Goal: Check status

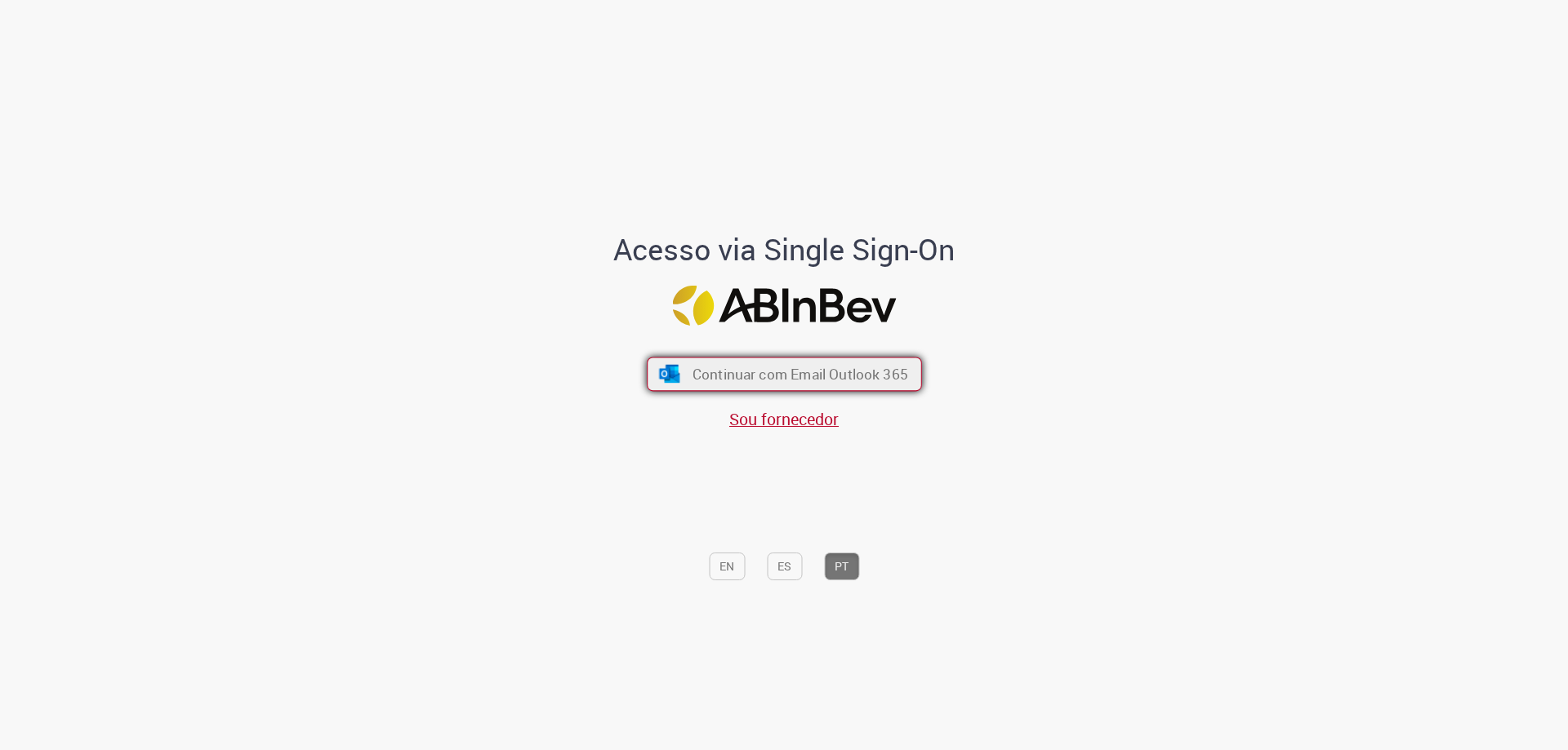
click at [687, 368] on button "Continuar com Email Outlook 365" at bounding box center [784, 374] width 275 height 34
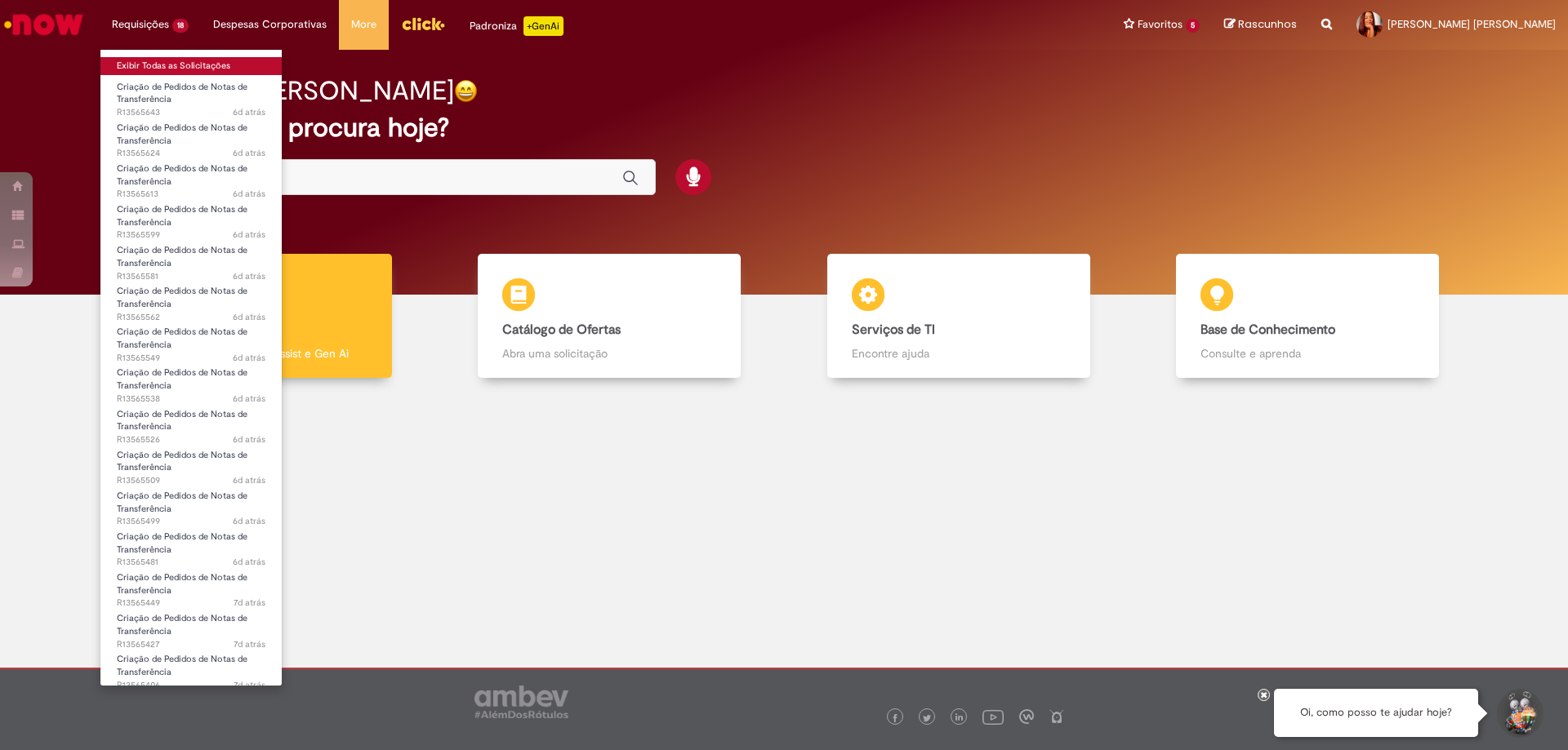
click at [148, 61] on link "Exibir Todas as Solicitações" at bounding box center [191, 66] width 181 height 18
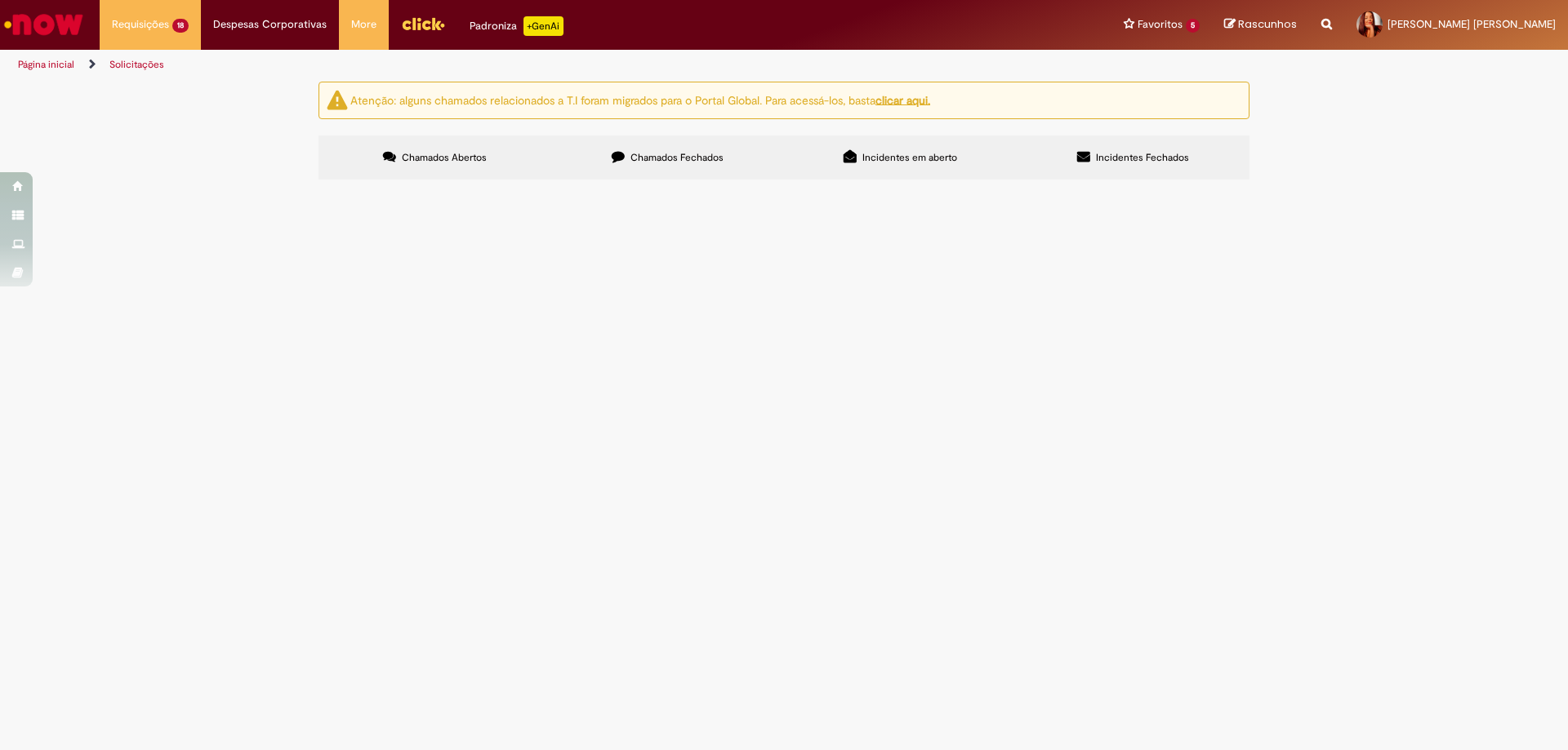
scroll to position [353, 0]
click at [0, 0] on span "Solicito Cancelamento da Nota Fiscal." at bounding box center [0, 0] width 0 height 0
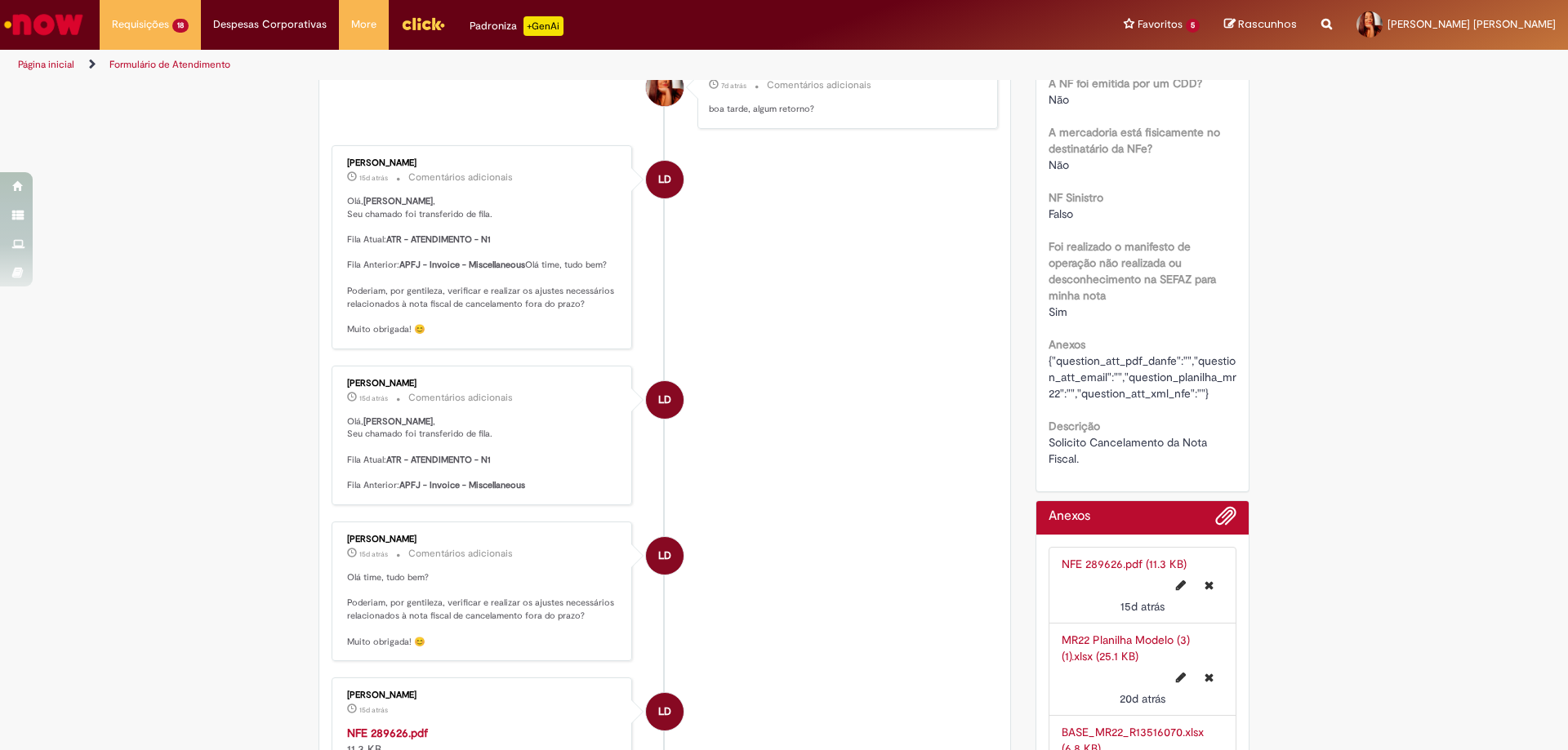
scroll to position [1224, 0]
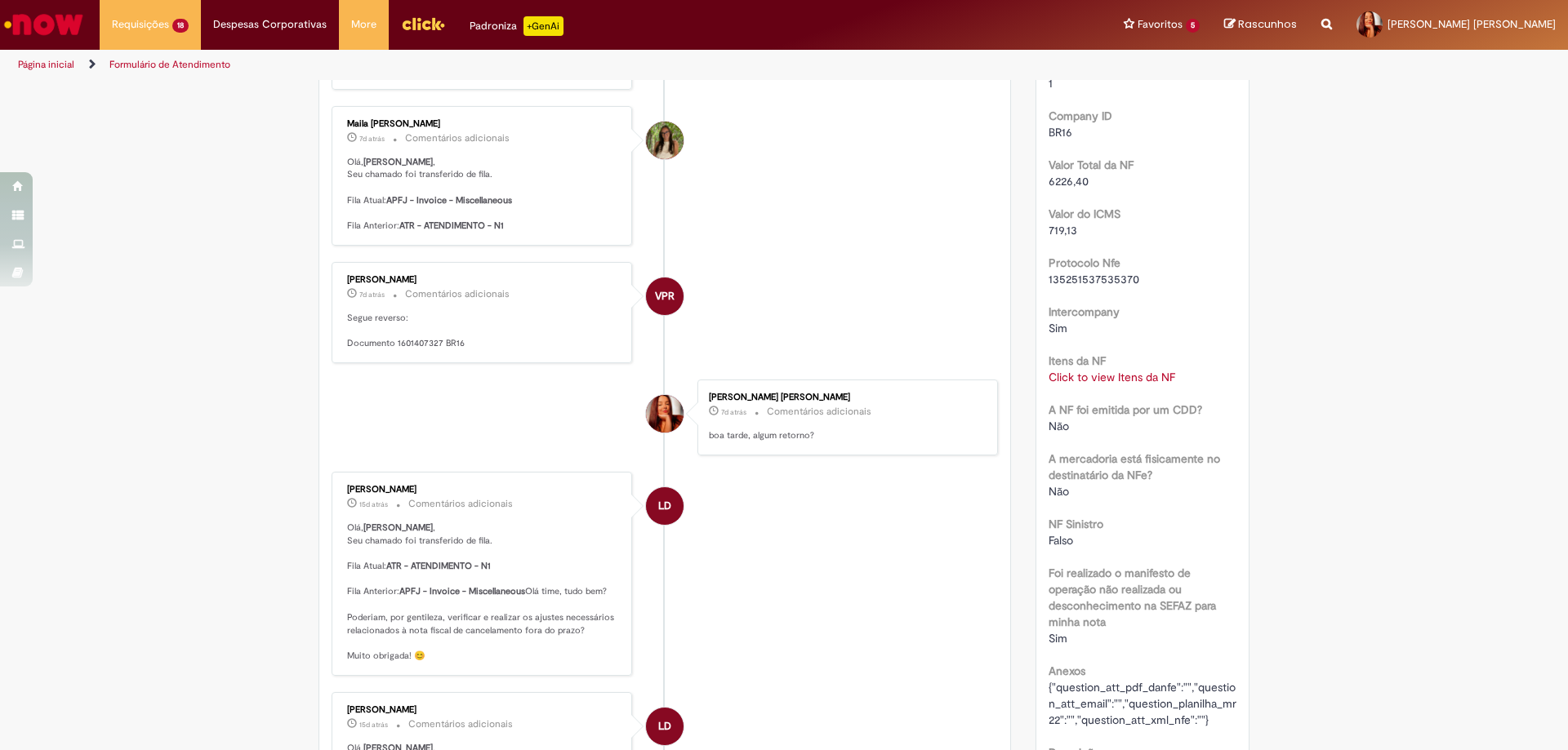
click at [1146, 379] on link "Click to view Itens da NF" at bounding box center [1111, 376] width 126 height 15
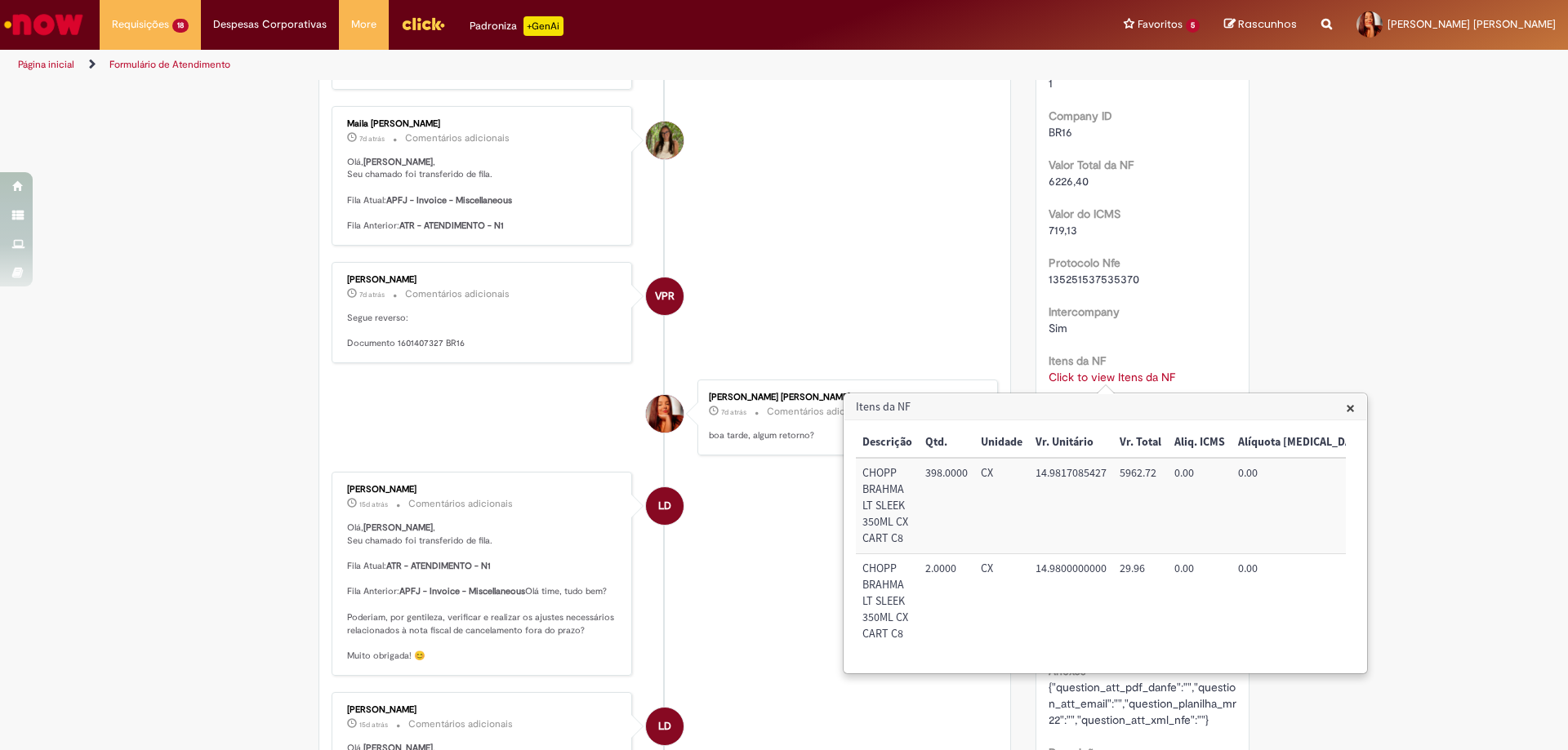
click at [1359, 335] on div "Verificar Código de Barras Aguardando Aprovação Aguardando atendimento request …" at bounding box center [784, 302] width 1568 height 2891
click at [1354, 407] on span "×" at bounding box center [1351, 407] width 9 height 22
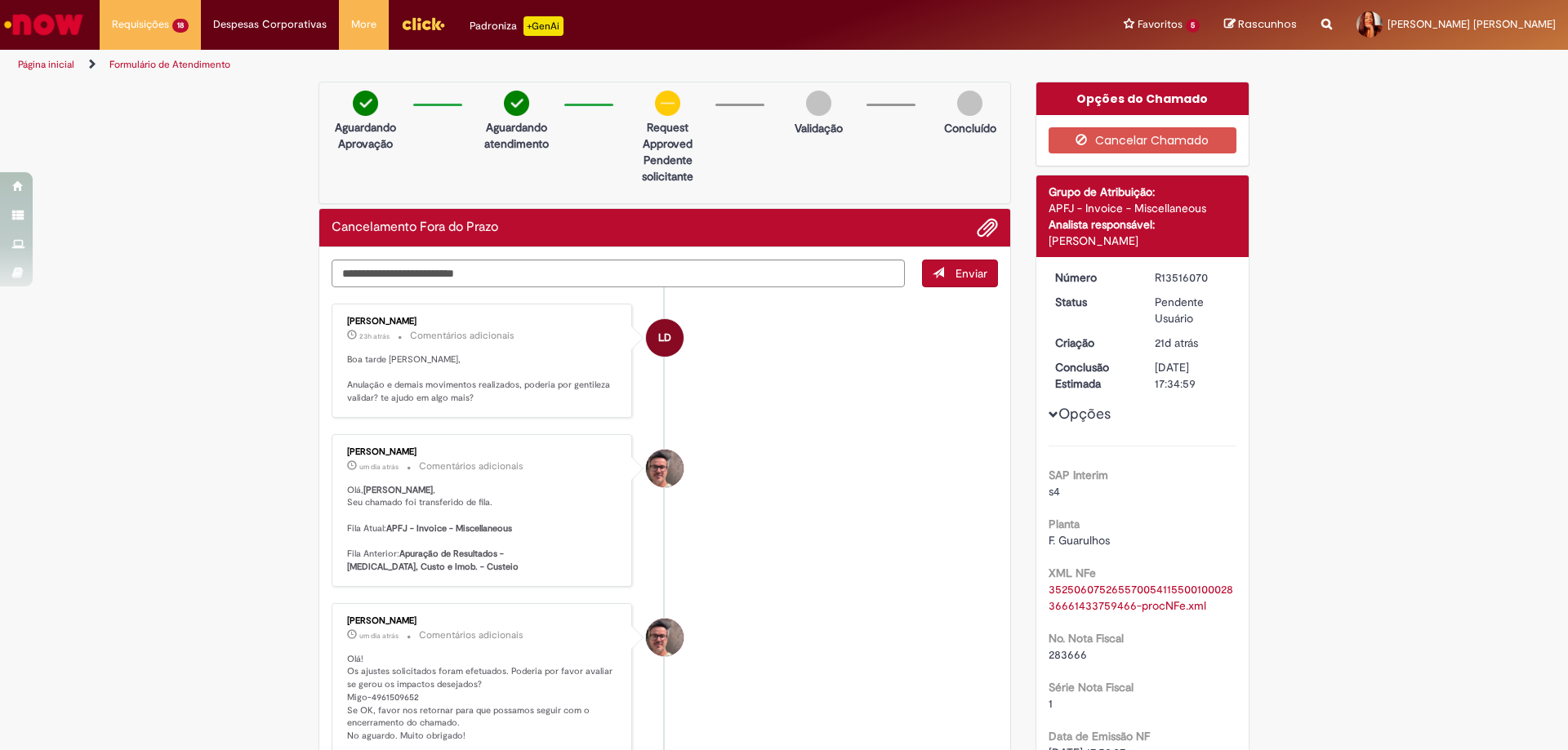
scroll to position [163, 0]
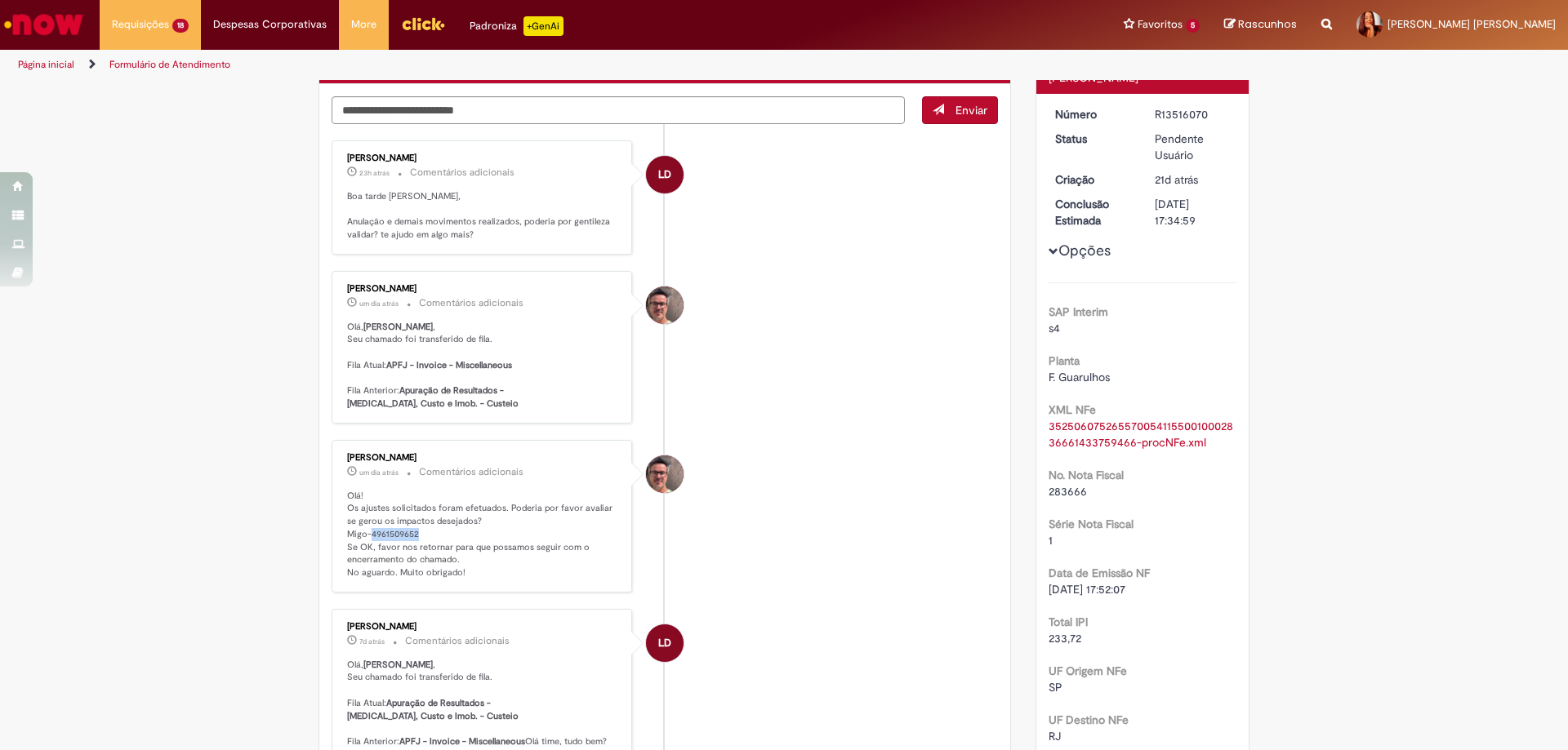
drag, startPoint x: 363, startPoint y: 535, endPoint x: 410, endPoint y: 534, distance: 47.0
click at [410, 534] on p "Olá! Os ajustes solicitados foram efetuados. Poderia por favor avaliar se gerou…" at bounding box center [483, 534] width 272 height 90
copy p "4961509652"
